Goal: Use online tool/utility: Utilize a website feature to perform a specific function

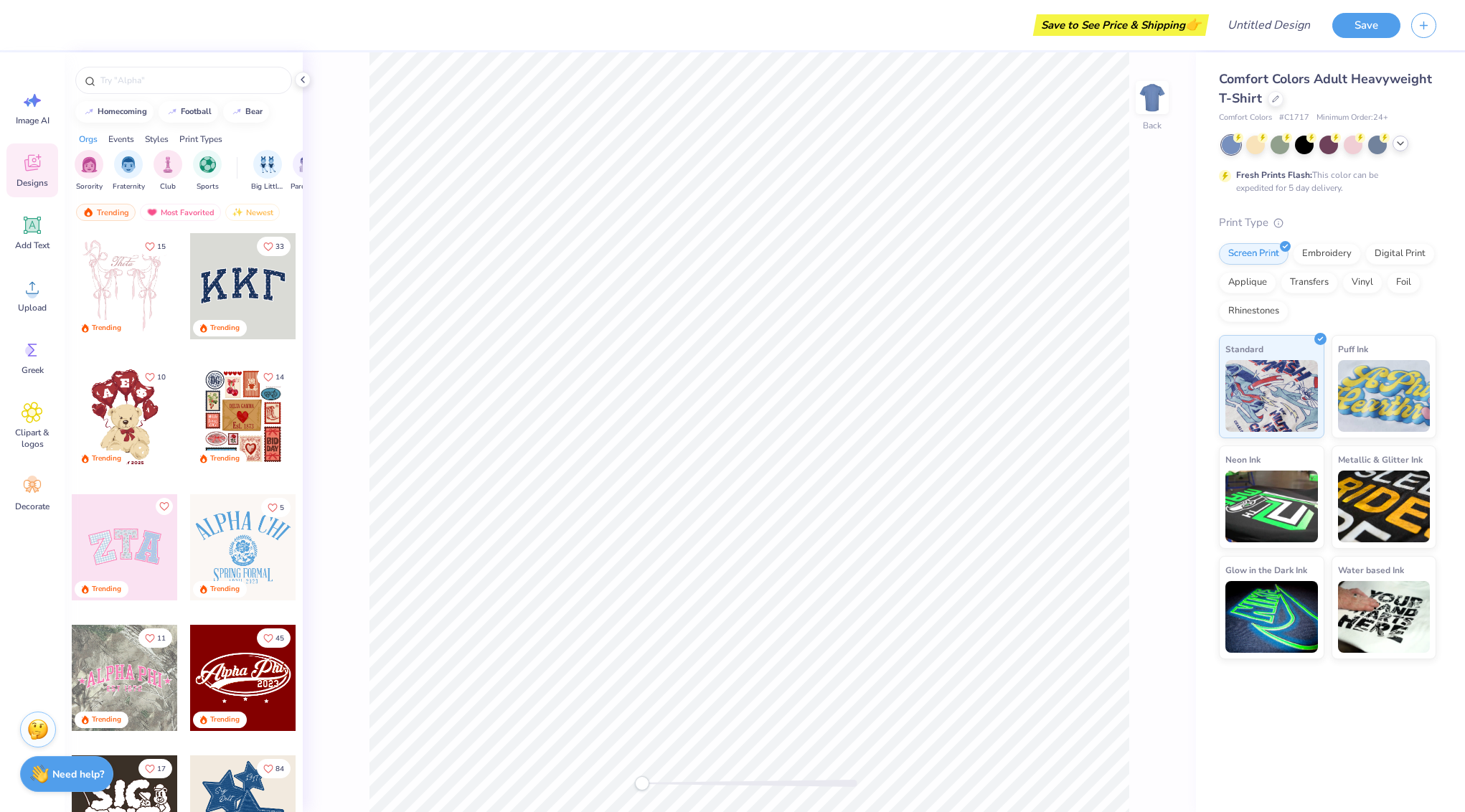
click at [1403, 141] on icon at bounding box center [1400, 143] width 11 height 11
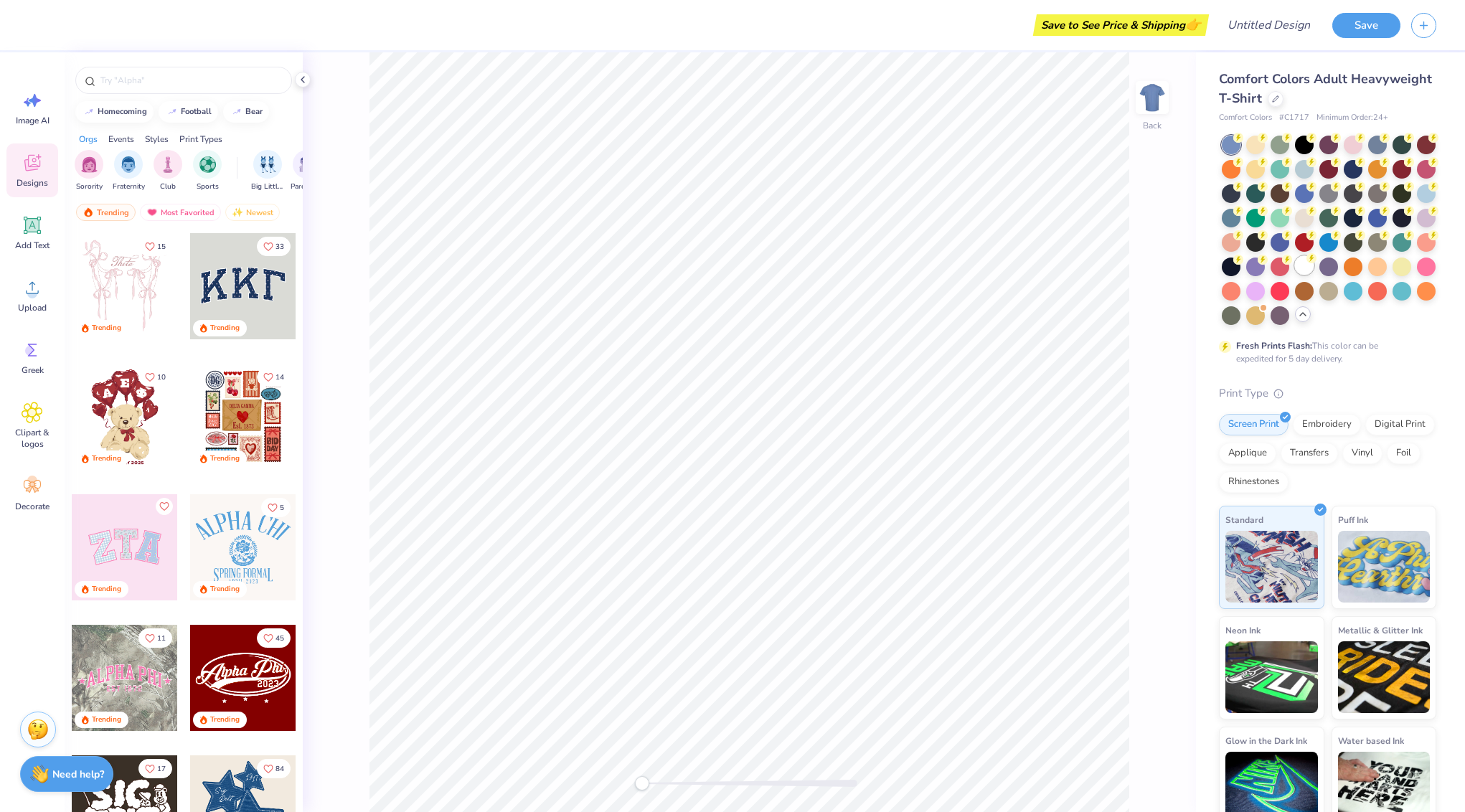
click at [1303, 263] on div at bounding box center [1304, 265] width 19 height 19
click at [125, 77] on input "text" at bounding box center [191, 80] width 184 height 14
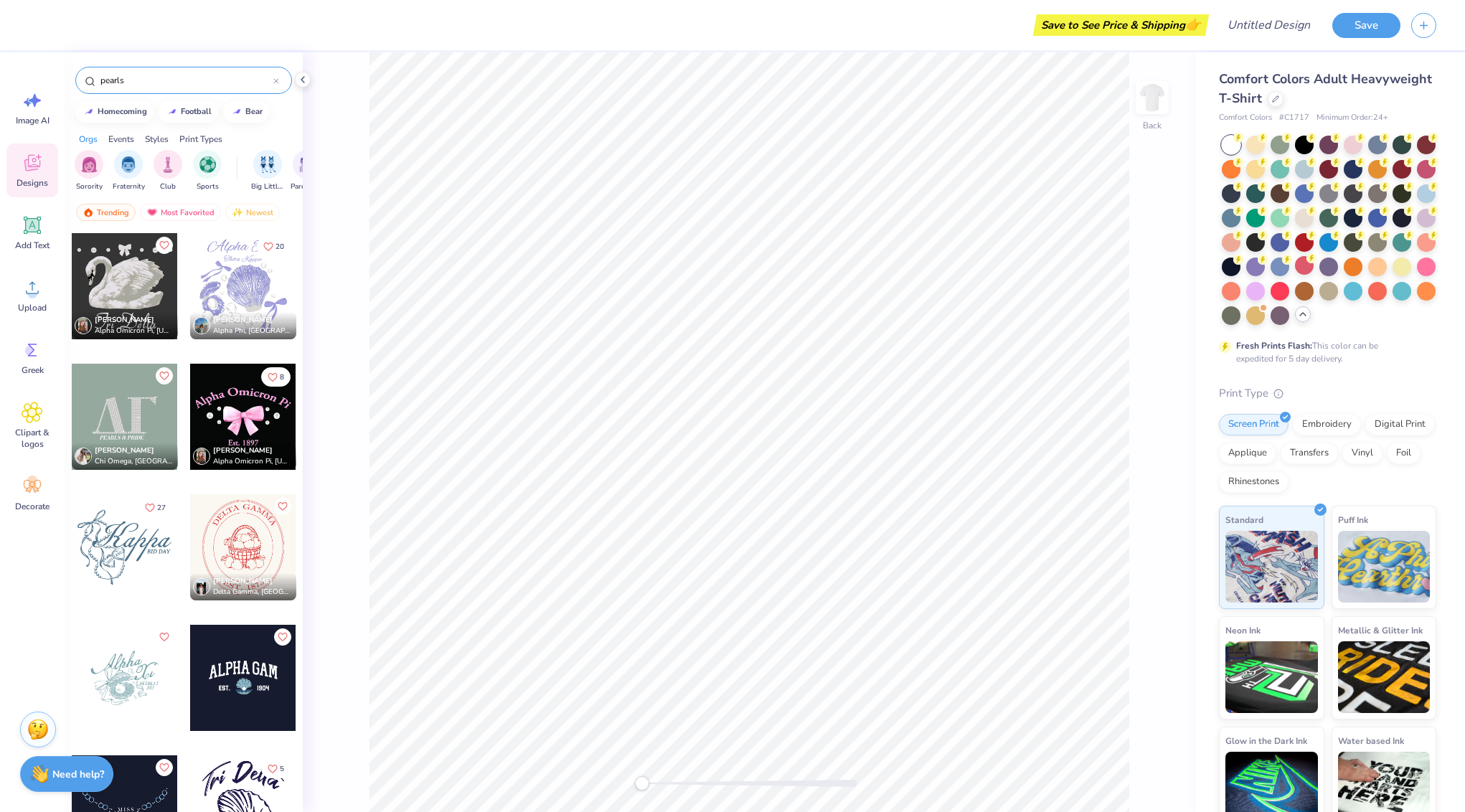
type input "pearls"
click at [127, 548] on div at bounding box center [125, 548] width 106 height 106
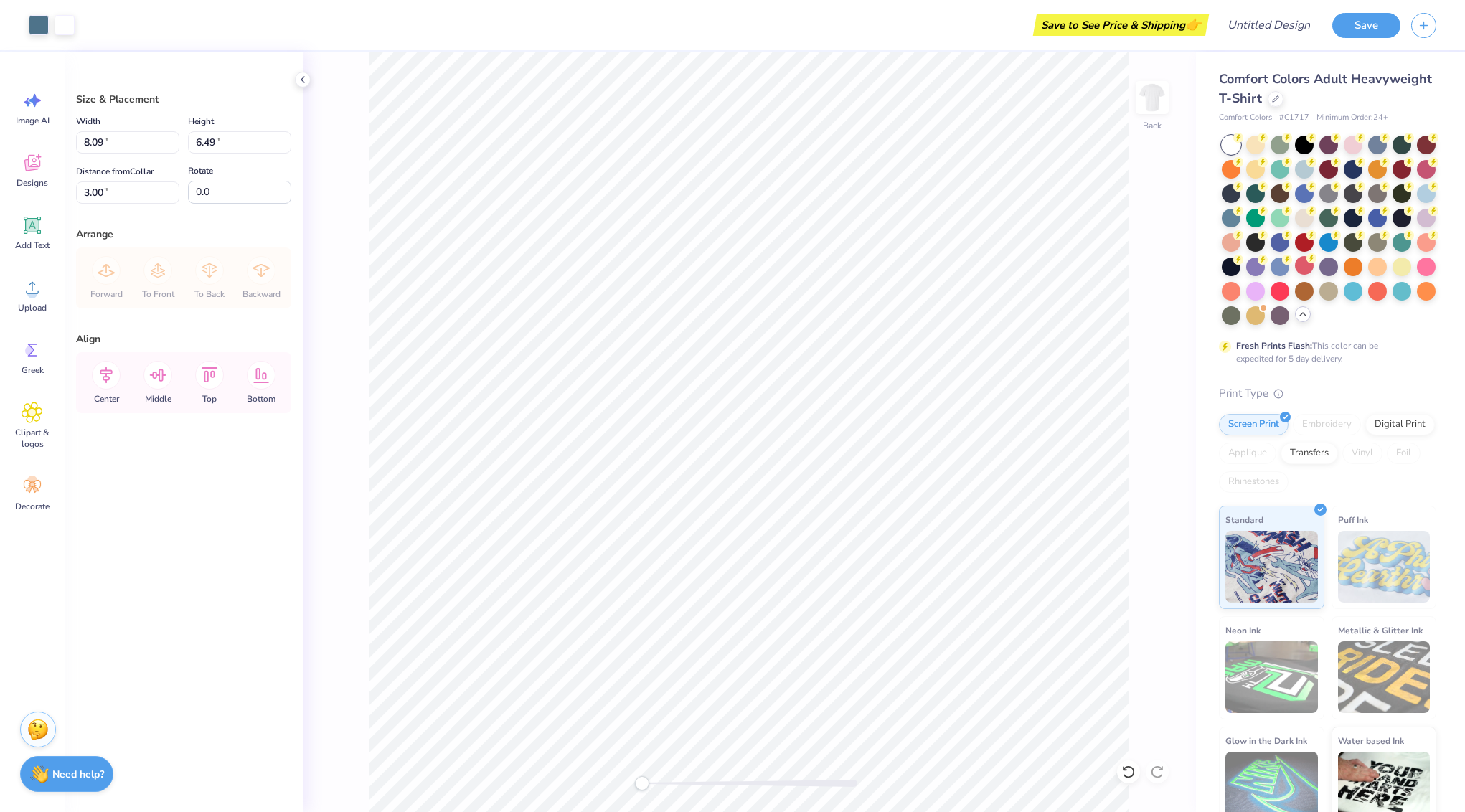
type input "10.12"
type input "8.13"
type input "12.24"
type input "9.83"
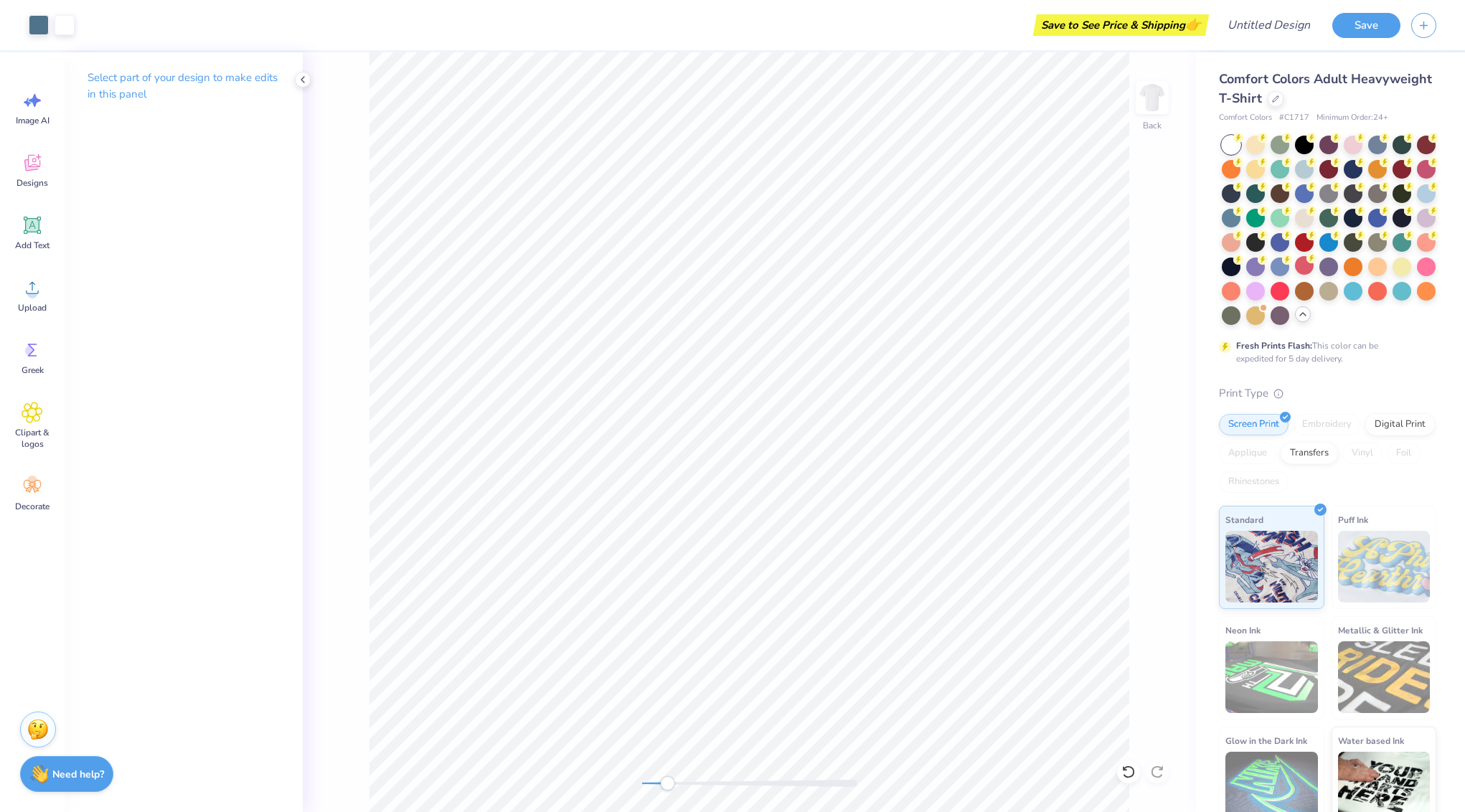
drag, startPoint x: 644, startPoint y: 783, endPoint x: 668, endPoint y: 785, distance: 24.1
click at [667, 785] on div "Accessibility label" at bounding box center [667, 783] width 14 height 14
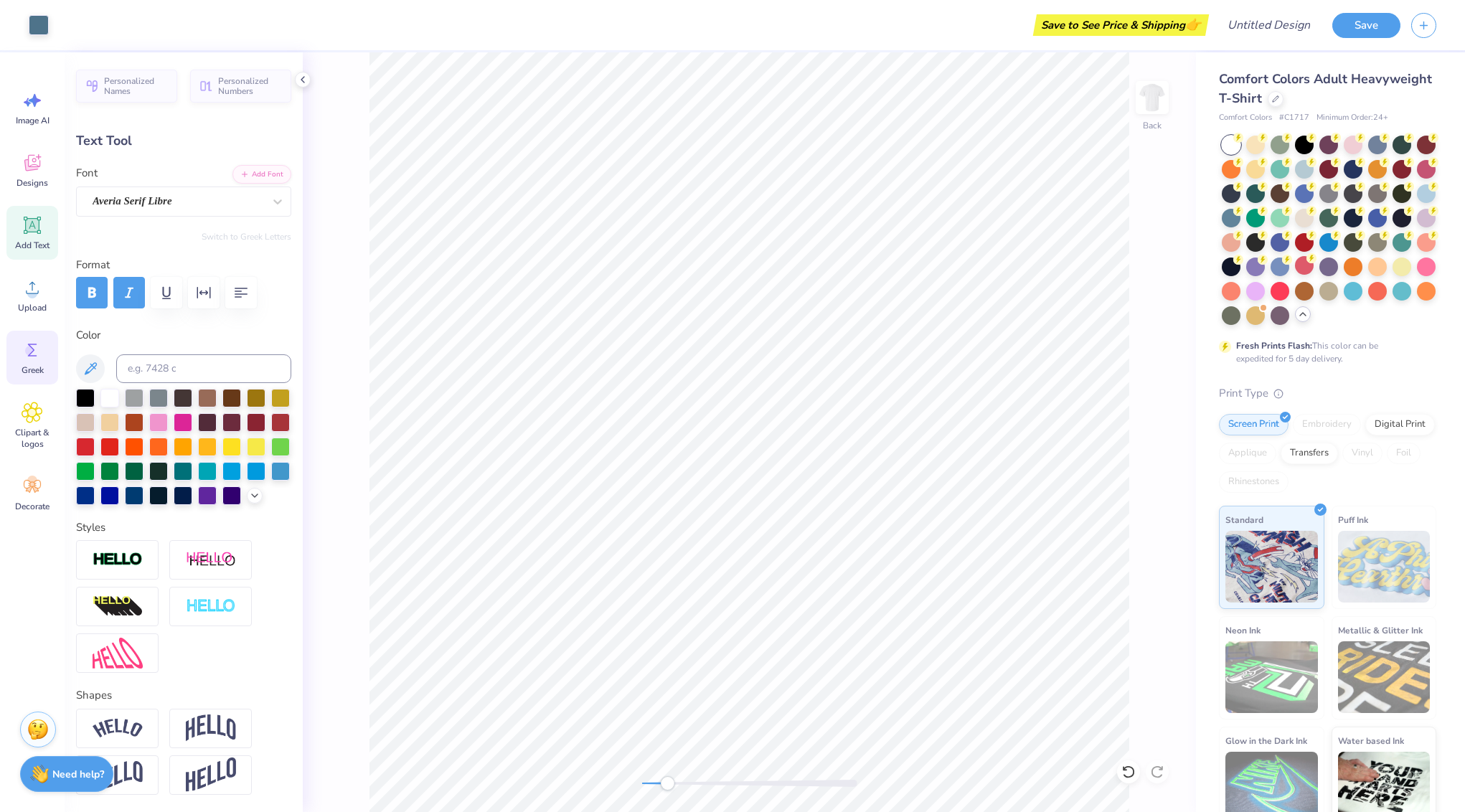
type input "2.99"
type input "0.55"
type input "8.17"
type input "0.94"
type input "0.83"
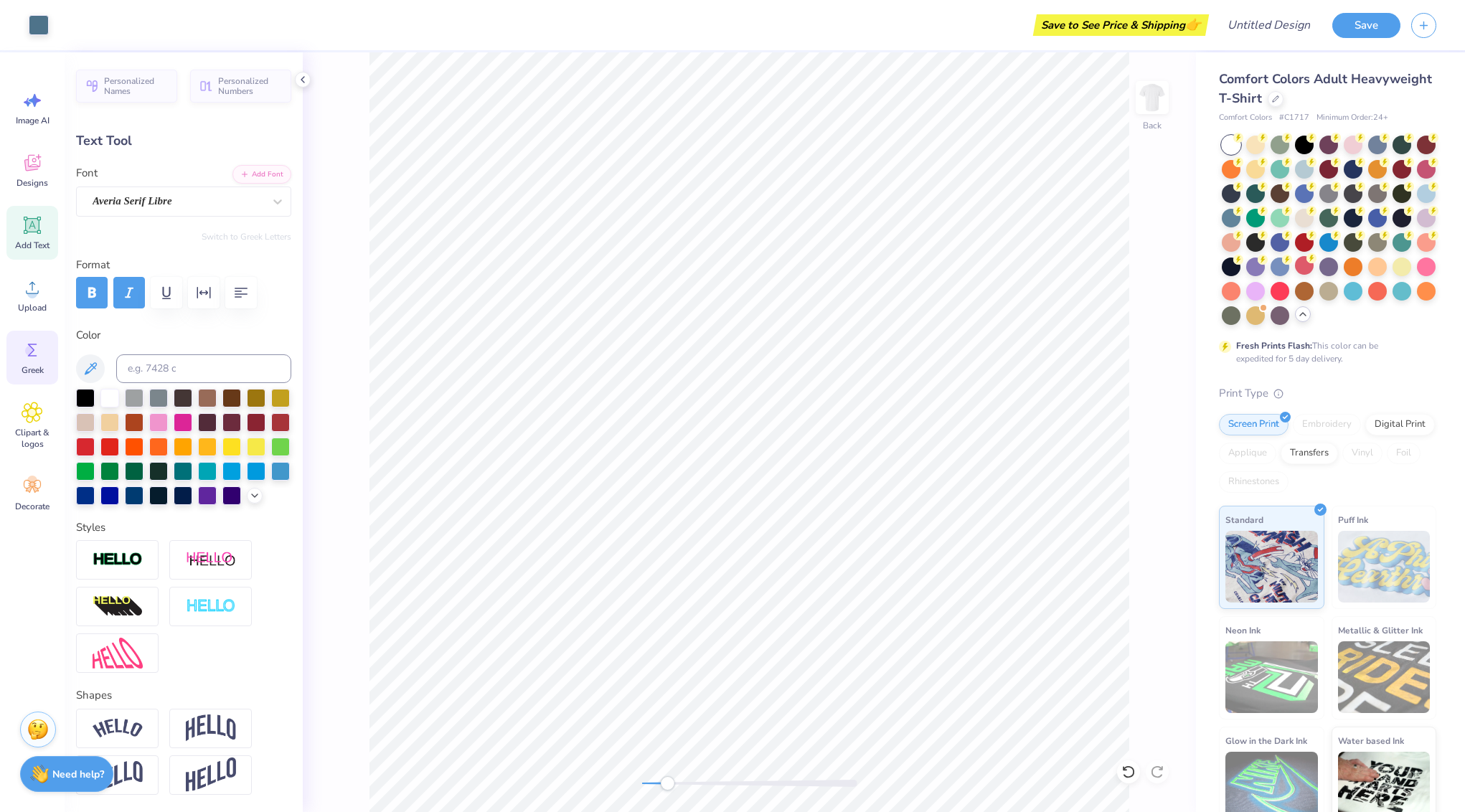
type input "8.31"
type input "0.0"
type input "0.84"
type input "0.91"
type input "9.26"
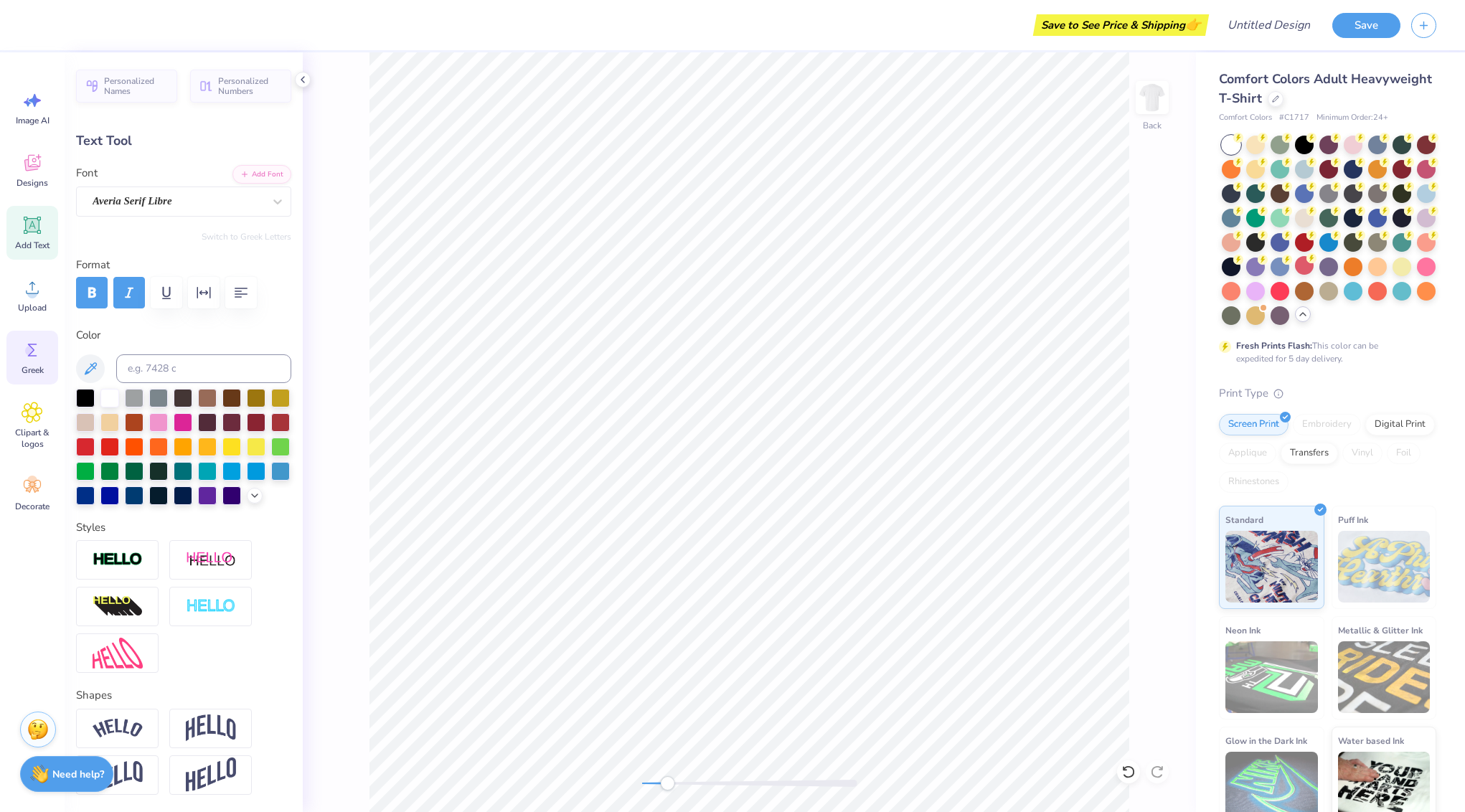
type input "0.0"
drag, startPoint x: 668, startPoint y: 779, endPoint x: 691, endPoint y: 776, distance: 23.2
click at [688, 780] on div "Accessibility label" at bounding box center [688, 783] width 14 height 14
click at [685, 785] on div "Accessibility label" at bounding box center [685, 783] width 14 height 14
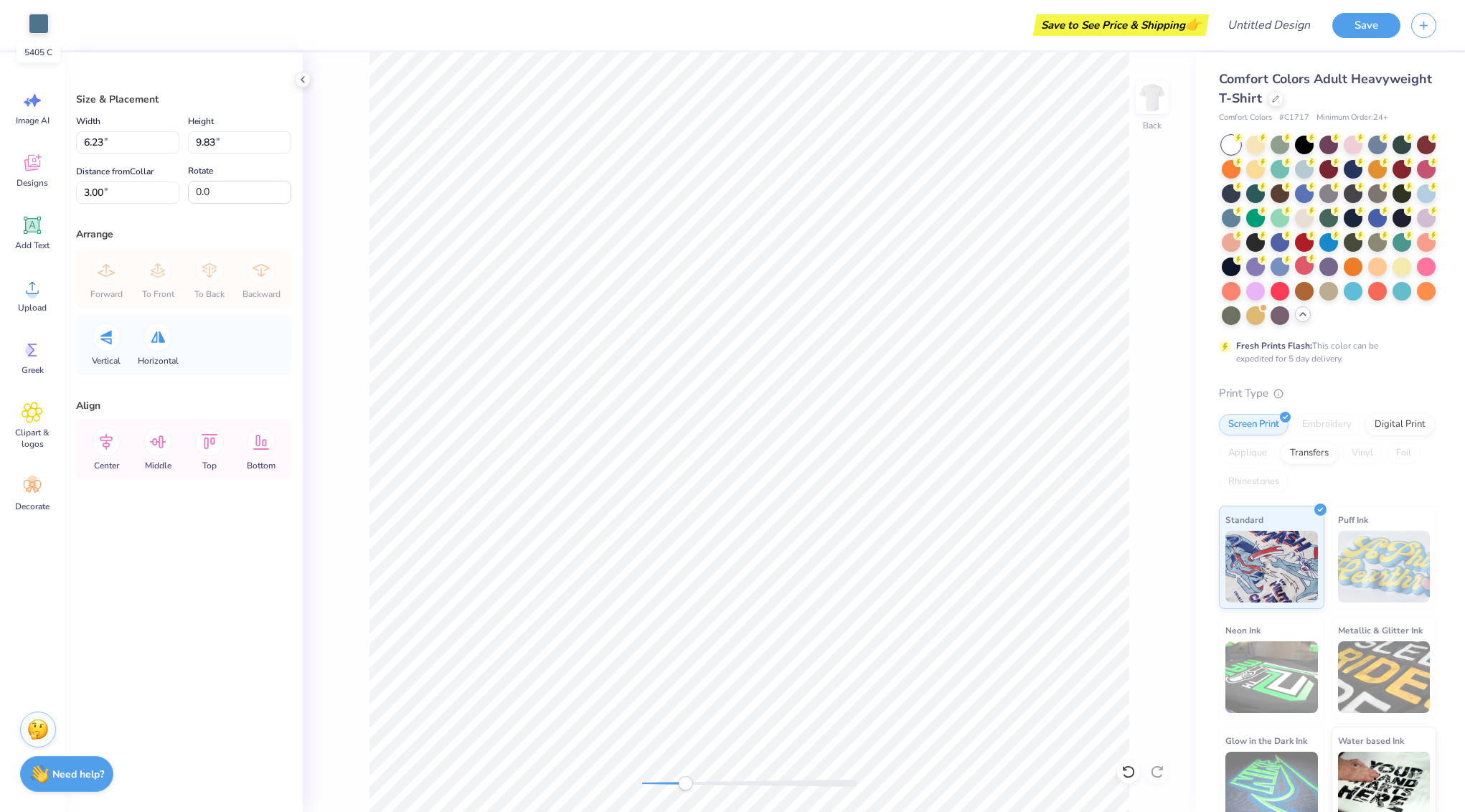
click at [42, 27] on div at bounding box center [39, 24] width 20 height 20
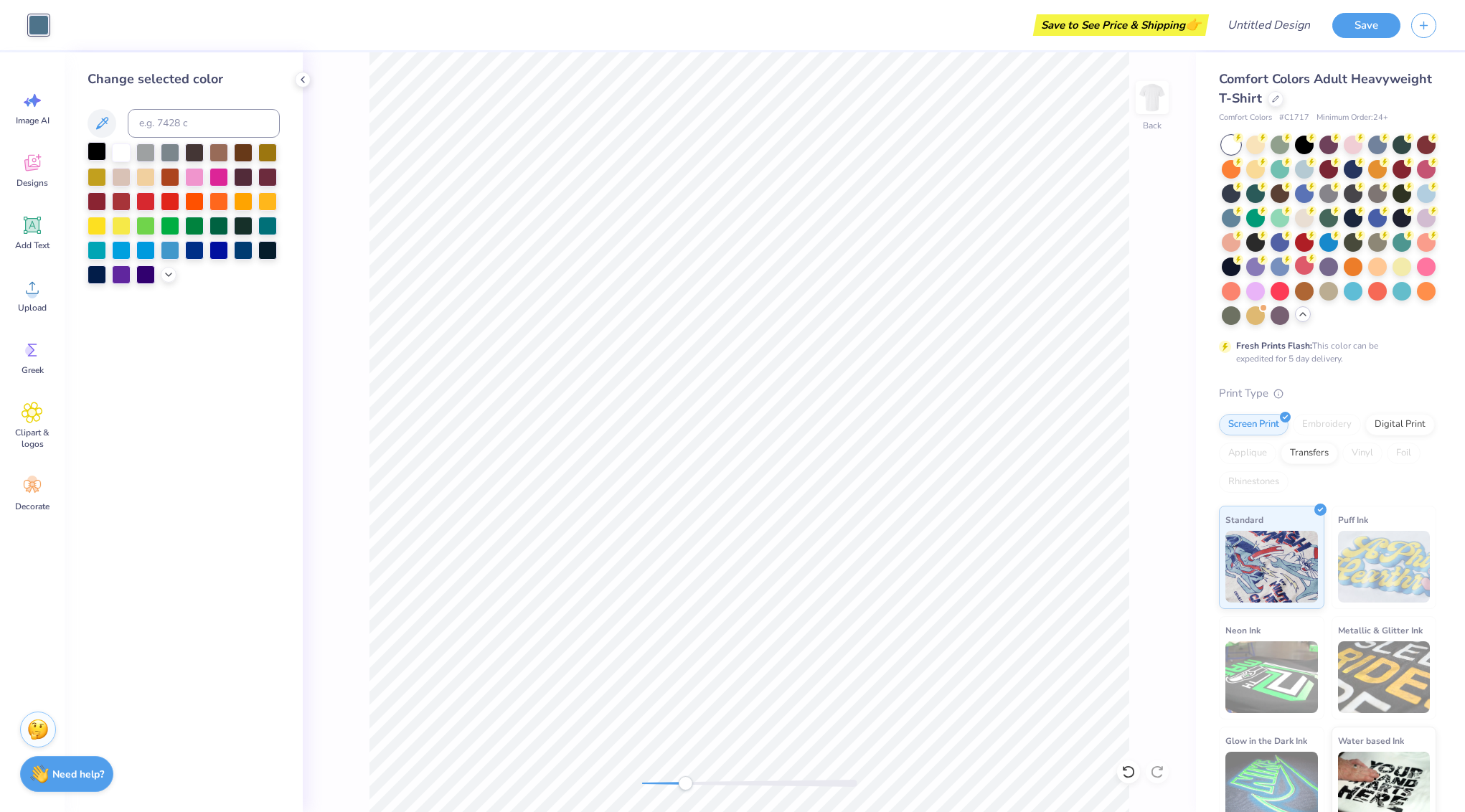
click at [98, 153] on div at bounding box center [97, 151] width 19 height 19
